Goal: Use online tool/utility

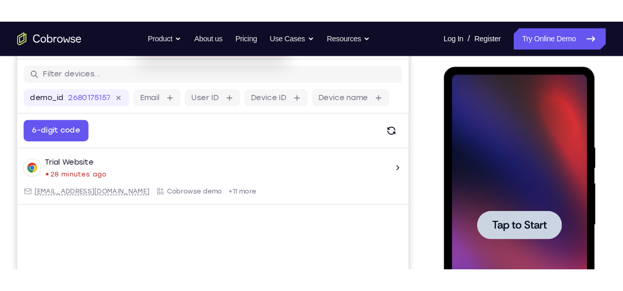
scroll to position [127, 0]
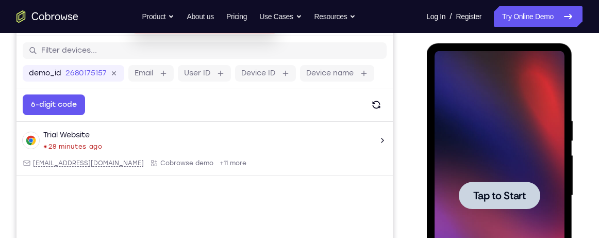
click at [493, 192] on span "Tap to Start" at bounding box center [499, 195] width 53 height 10
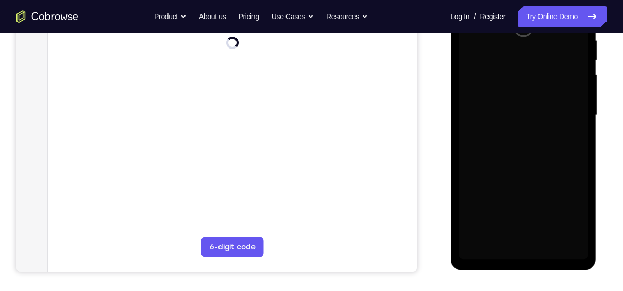
scroll to position [212, 0]
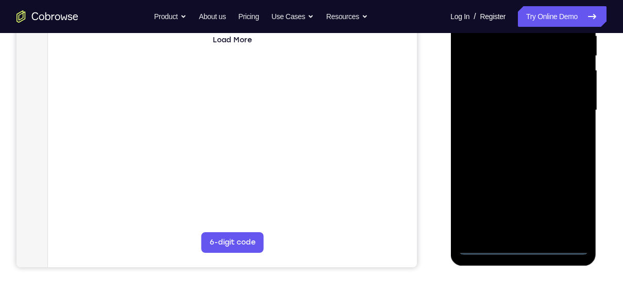
click at [527, 237] on div at bounding box center [523, 110] width 130 height 289
click at [574, 195] on div at bounding box center [523, 110] width 130 height 289
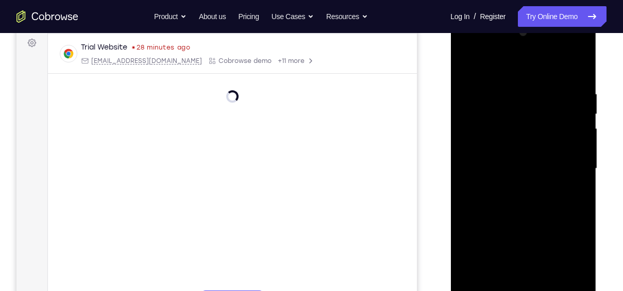
scroll to position [116, 0]
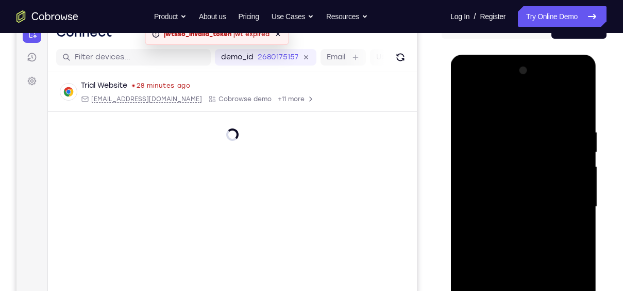
click at [487, 107] on div at bounding box center [523, 206] width 130 height 289
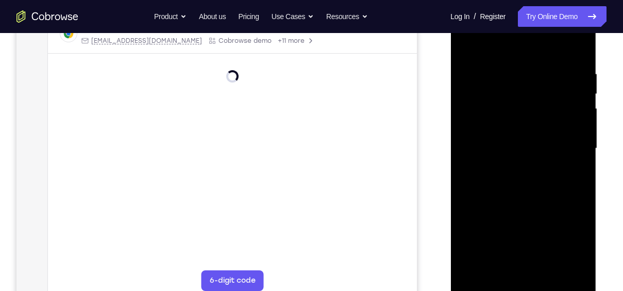
scroll to position [195, 0]
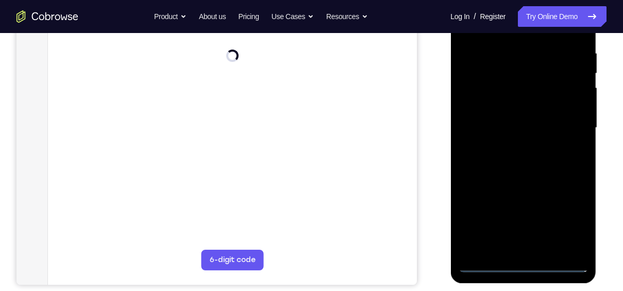
click at [568, 119] on div at bounding box center [523, 128] width 130 height 289
click at [510, 145] on div at bounding box center [523, 128] width 130 height 289
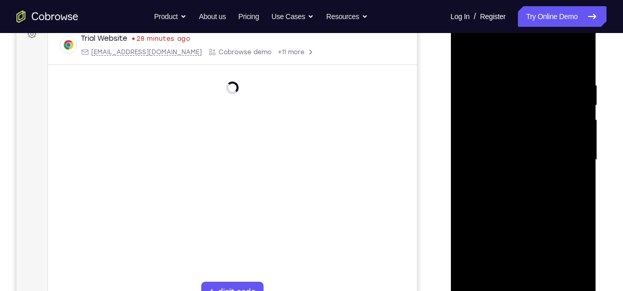
scroll to position [162, 0]
click at [486, 150] on div at bounding box center [523, 160] width 130 height 289
click at [498, 143] on div at bounding box center [523, 160] width 130 height 289
click at [527, 161] on div at bounding box center [523, 160] width 130 height 289
click at [526, 194] on div at bounding box center [523, 160] width 130 height 289
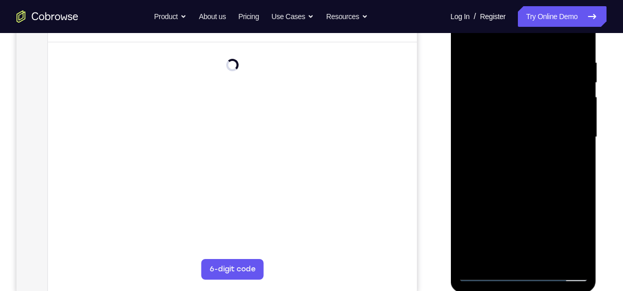
scroll to position [187, 0]
click at [537, 178] on div at bounding box center [523, 136] width 130 height 289
click at [586, 169] on div at bounding box center [523, 136] width 130 height 289
click at [576, 139] on div at bounding box center [523, 136] width 130 height 289
click at [583, 143] on div at bounding box center [523, 136] width 130 height 289
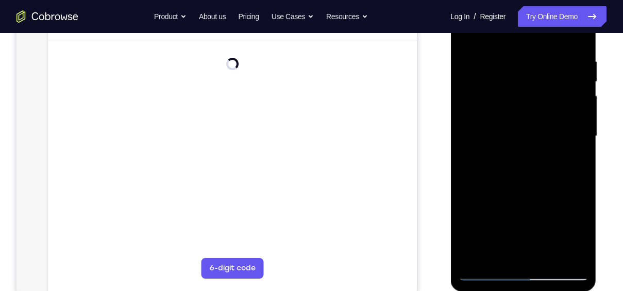
click at [581, 140] on div at bounding box center [523, 136] width 130 height 289
click at [583, 140] on div at bounding box center [523, 136] width 130 height 289
click at [584, 140] on div at bounding box center [523, 136] width 130 height 289
click at [578, 139] on div at bounding box center [523, 136] width 130 height 289
click at [583, 165] on div at bounding box center [523, 136] width 130 height 289
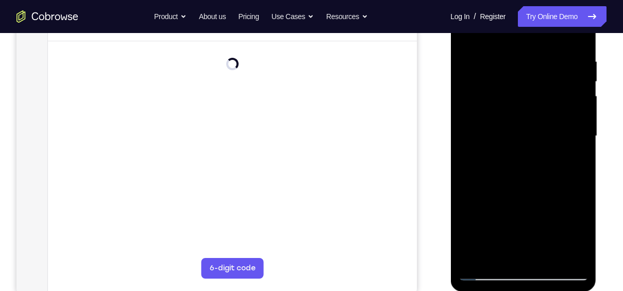
click at [581, 173] on div at bounding box center [523, 136] width 130 height 289
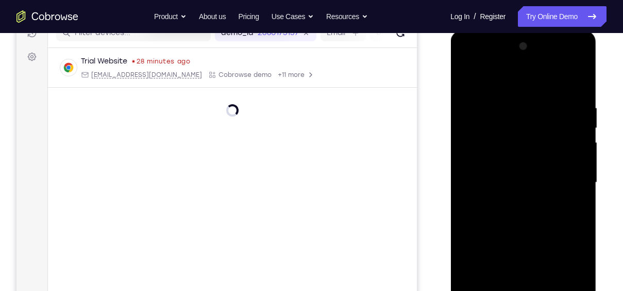
scroll to position [141, 0]
click at [581, 223] on div at bounding box center [523, 182] width 130 height 289
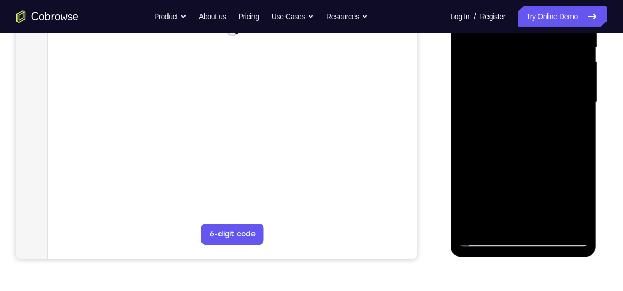
scroll to position [226, 0]
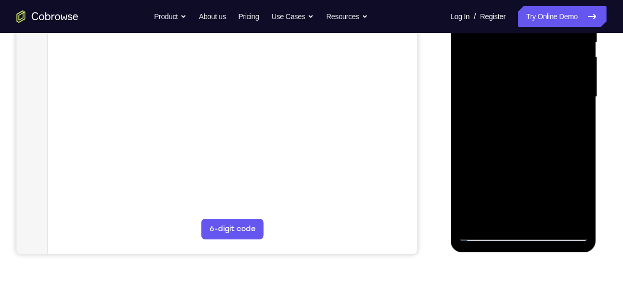
click at [579, 134] on div at bounding box center [523, 97] width 130 height 289
click at [576, 136] on div at bounding box center [523, 97] width 130 height 289
click at [578, 137] on div at bounding box center [523, 97] width 130 height 289
click at [575, 137] on div at bounding box center [523, 97] width 130 height 289
click at [576, 136] on div at bounding box center [523, 97] width 130 height 289
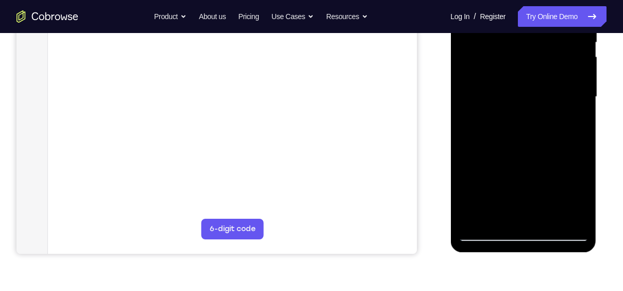
click at [576, 134] on div at bounding box center [523, 97] width 130 height 289
click at [578, 133] on div at bounding box center [523, 97] width 130 height 289
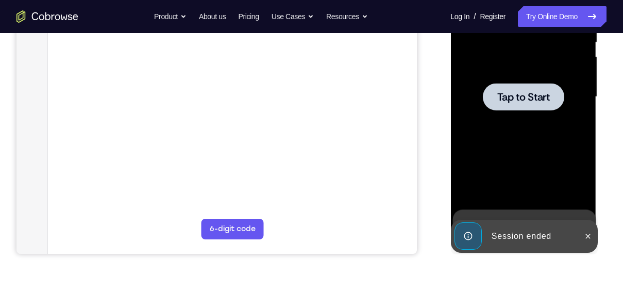
click at [545, 98] on span "Tap to Start" at bounding box center [523, 97] width 53 height 10
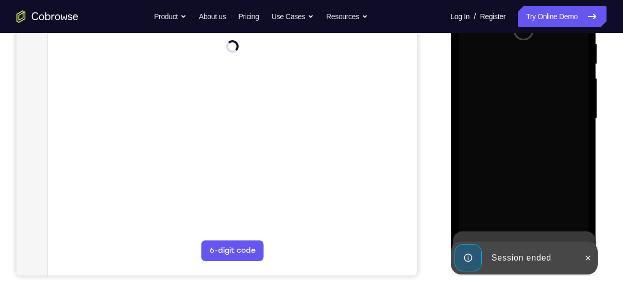
scroll to position [205, 0]
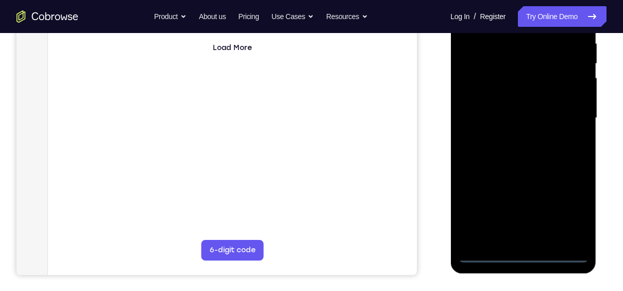
click at [526, 237] on div at bounding box center [523, 118] width 130 height 289
click at [574, 212] on div at bounding box center [523, 118] width 130 height 289
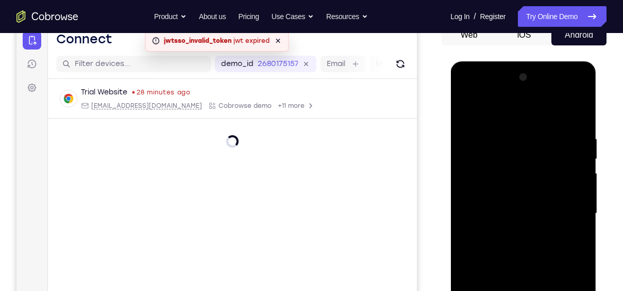
scroll to position [107, 0]
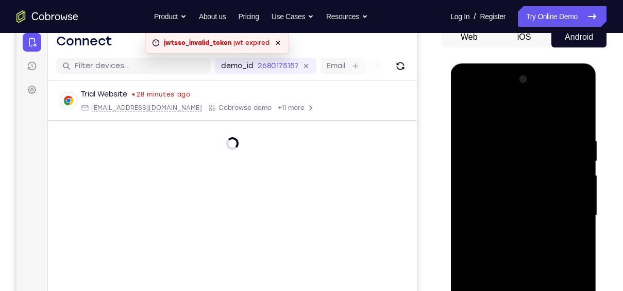
click at [518, 115] on div at bounding box center [523, 215] width 130 height 289
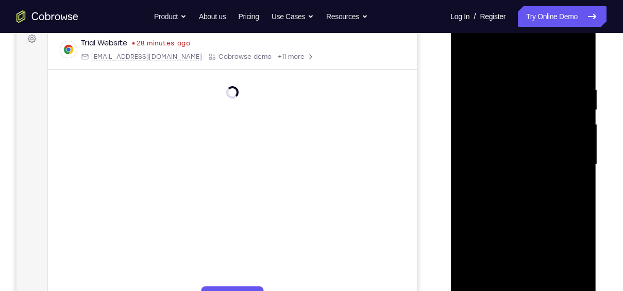
scroll to position [159, 0]
click at [571, 165] on div at bounding box center [523, 164] width 130 height 289
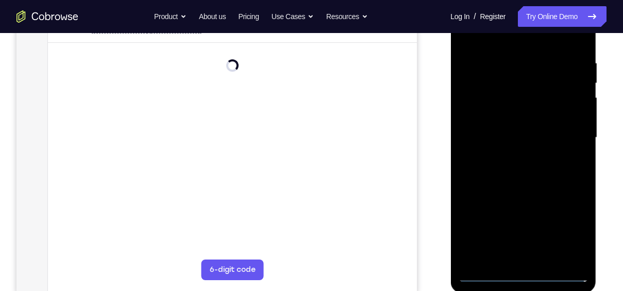
scroll to position [188, 0]
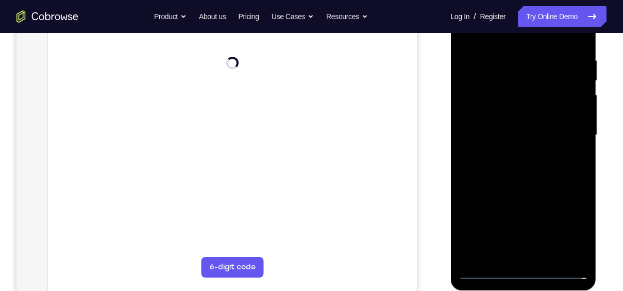
click at [529, 237] on div at bounding box center [523, 135] width 130 height 289
click at [513, 237] on div at bounding box center [523, 135] width 130 height 289
click at [544, 126] on div at bounding box center [523, 135] width 130 height 289
click at [500, 116] on div at bounding box center [523, 135] width 130 height 289
click at [527, 136] on div at bounding box center [523, 135] width 130 height 289
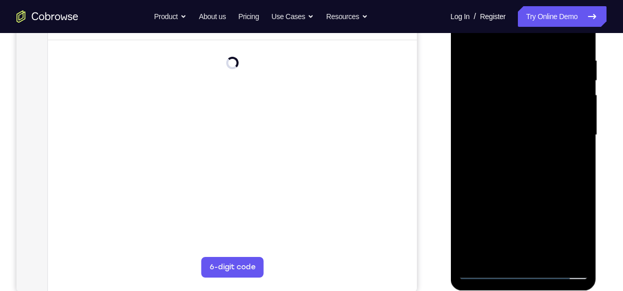
click at [526, 171] on div at bounding box center [523, 135] width 130 height 289
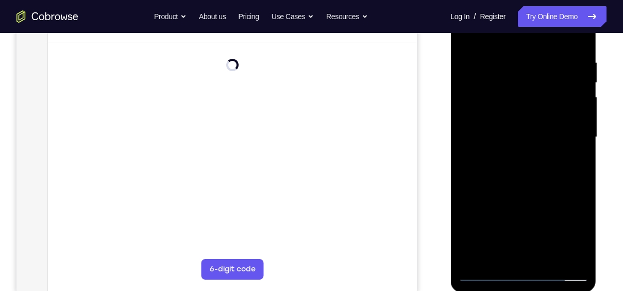
scroll to position [186, 0]
click at [529, 180] on div at bounding box center [523, 136] width 130 height 289
click at [526, 237] on div at bounding box center [523, 136] width 130 height 289
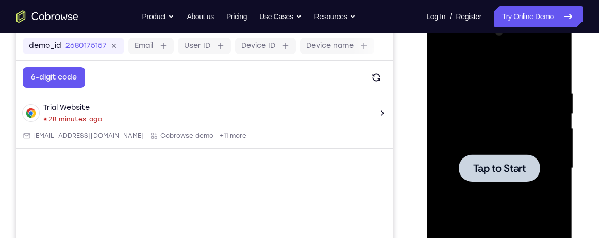
scroll to position [0, 0]
